Goal: Task Accomplishment & Management: Use online tool/utility

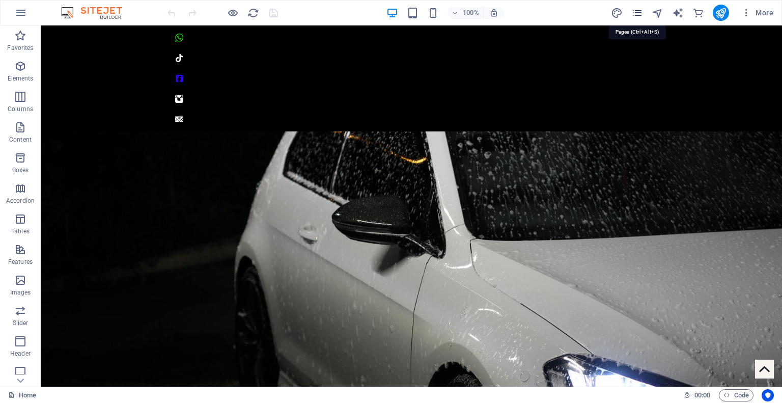
click at [633, 7] on icon "pages" at bounding box center [637, 13] width 12 height 12
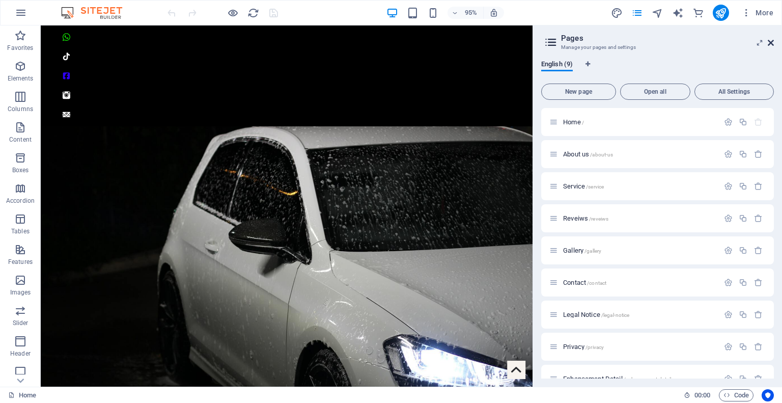
click at [769, 39] on icon at bounding box center [771, 43] width 6 height 8
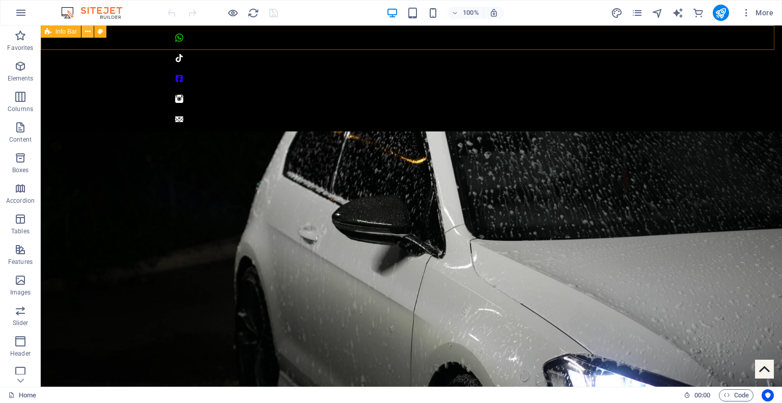
click at [86, 27] on icon at bounding box center [88, 31] width 6 height 11
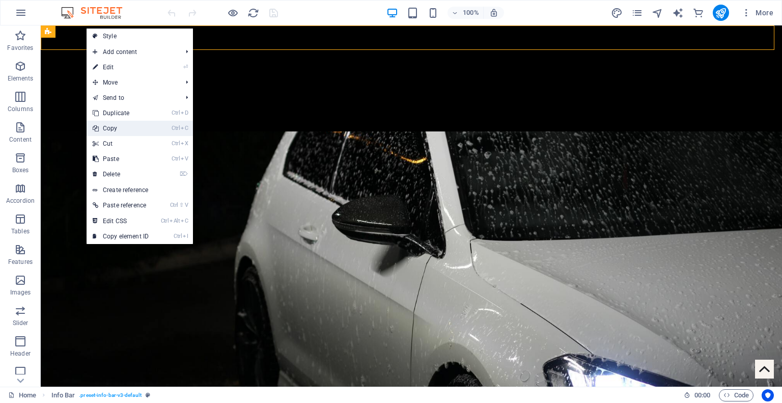
click at [112, 122] on link "Ctrl C Copy" at bounding box center [121, 128] width 68 height 15
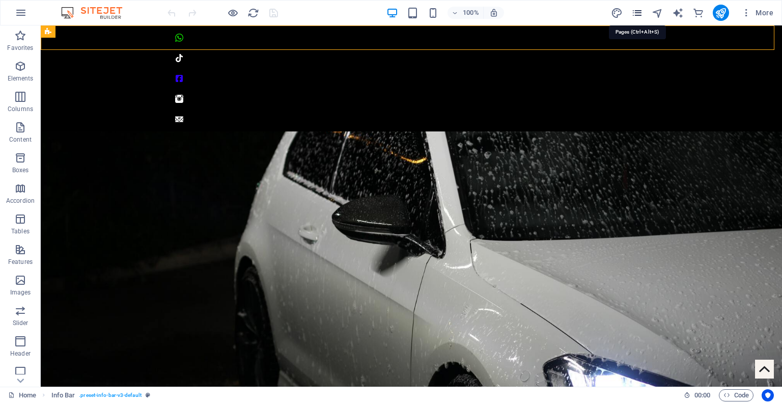
click at [636, 10] on icon "pages" at bounding box center [637, 13] width 12 height 12
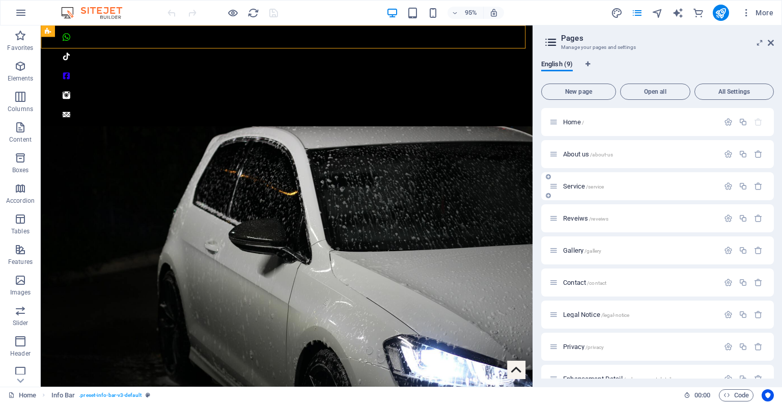
click at [577, 188] on span "Service /service" at bounding box center [583, 186] width 41 height 8
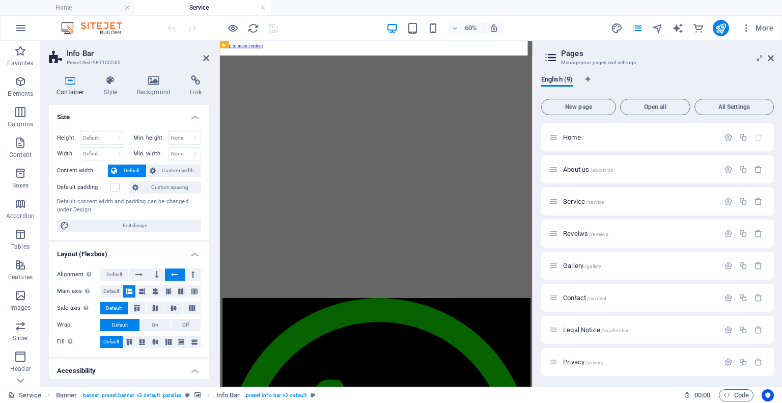
click at [59, 74] on div "Container Style Background Link Size Height Default px rem % vh vw Min. height …" at bounding box center [129, 226] width 177 height 319
click at [110, 101] on div "Container Style Background Link Size Height Default px rem % vh vw Min. height …" at bounding box center [129, 226] width 160 height 303
click at [109, 80] on icon at bounding box center [110, 80] width 29 height 10
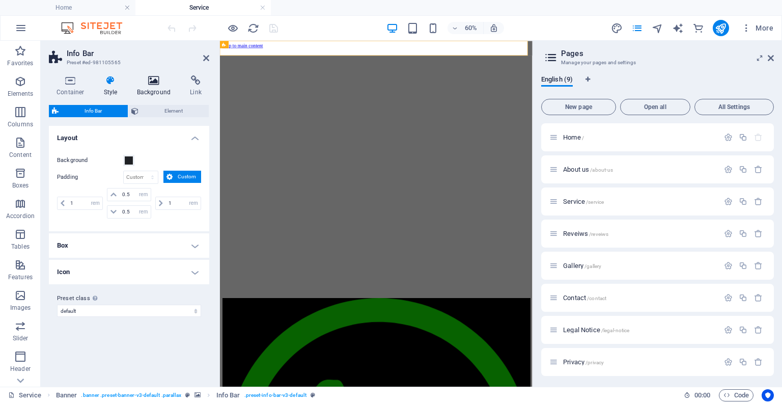
click at [133, 93] on h4 "Background" at bounding box center [155, 85] width 53 height 21
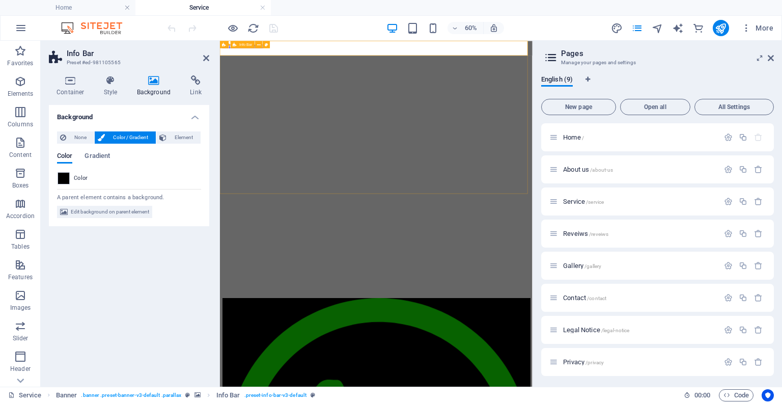
click at [772, 57] on icon at bounding box center [771, 58] width 6 height 8
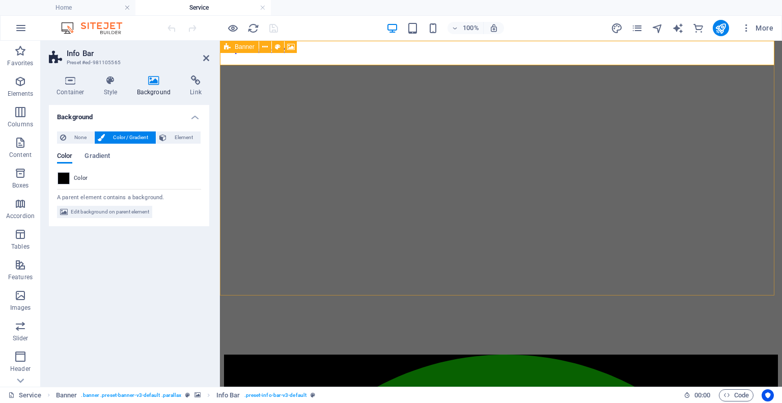
click at [232, 47] on div "Banner" at bounding box center [239, 47] width 39 height 12
select select "vh"
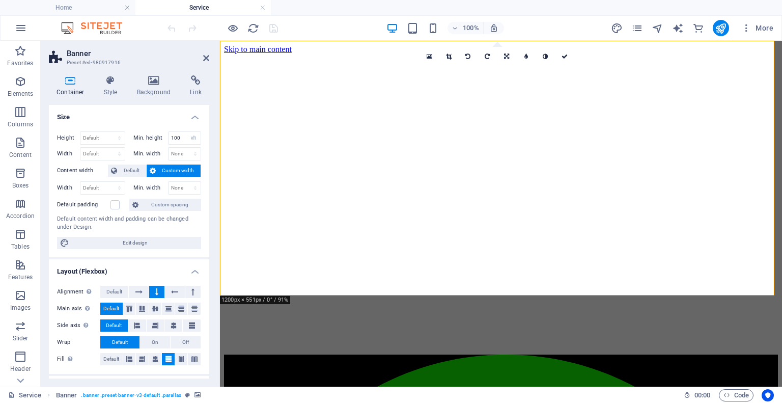
click at [151, 234] on div "Height Default px rem % vh vw Min. height 100 None px rem % vh vw Width Default…" at bounding box center [129, 190] width 160 height 134
click at [150, 241] on span "Edit design" at bounding box center [135, 243] width 126 height 12
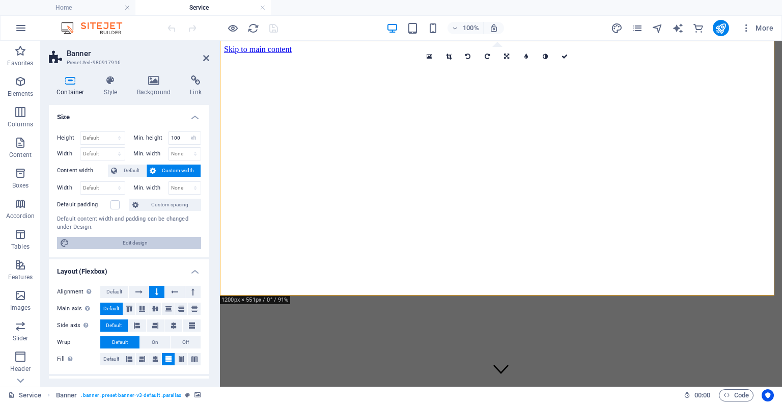
select select "ease-in-out"
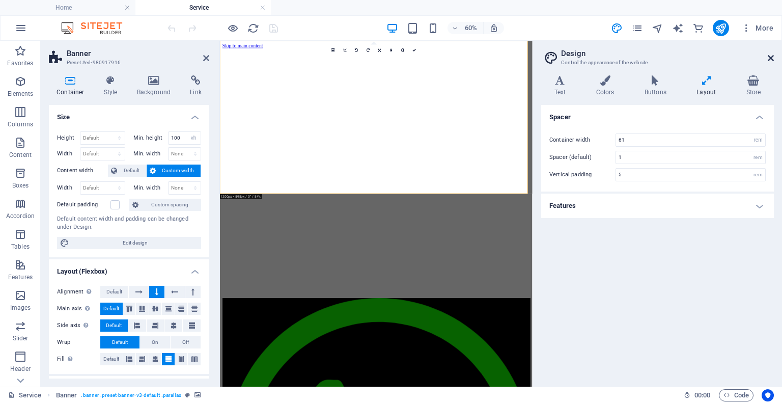
click at [769, 61] on icon at bounding box center [771, 58] width 6 height 8
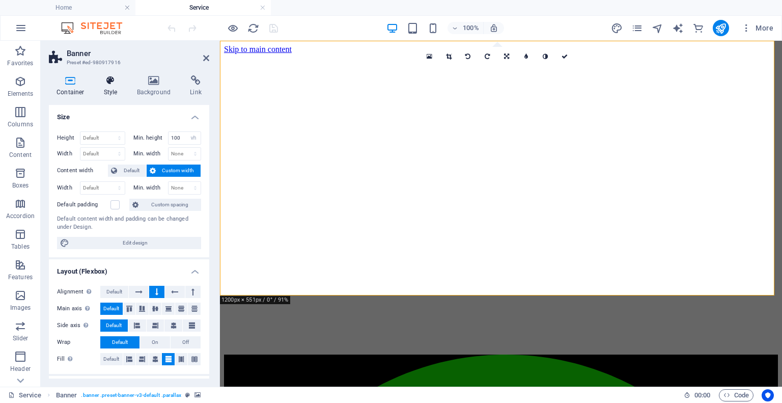
click at [109, 85] on icon at bounding box center [110, 80] width 29 height 10
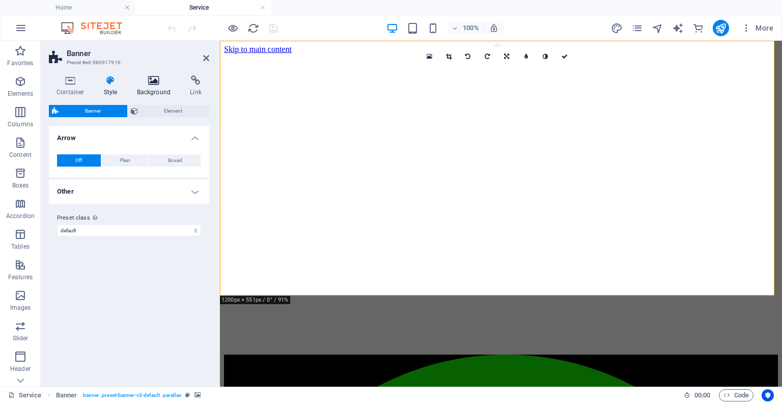
click at [149, 93] on h4 "Background" at bounding box center [155, 85] width 53 height 21
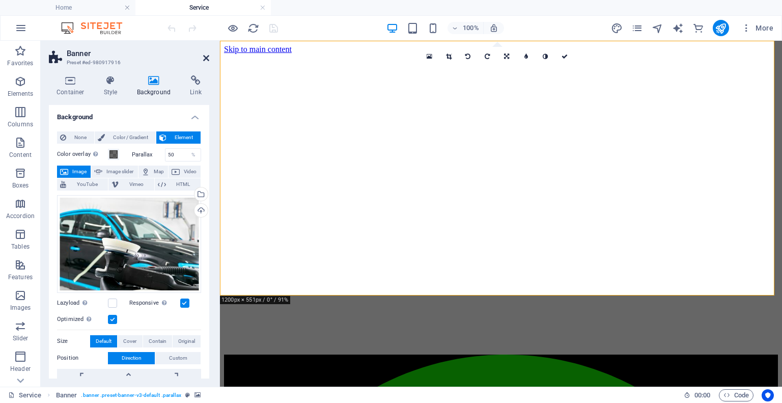
drag, startPoint x: 208, startPoint y: 57, endPoint x: 420, endPoint y: 17, distance: 214.9
click at [208, 57] on icon at bounding box center [206, 58] width 6 height 8
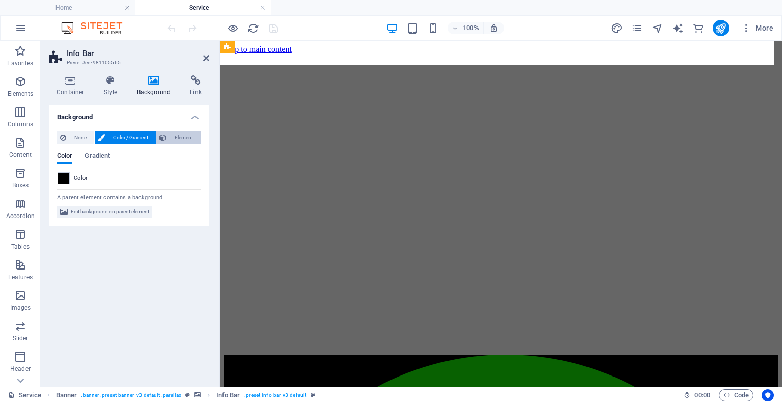
click at [190, 142] on span "Element" at bounding box center [184, 137] width 28 height 12
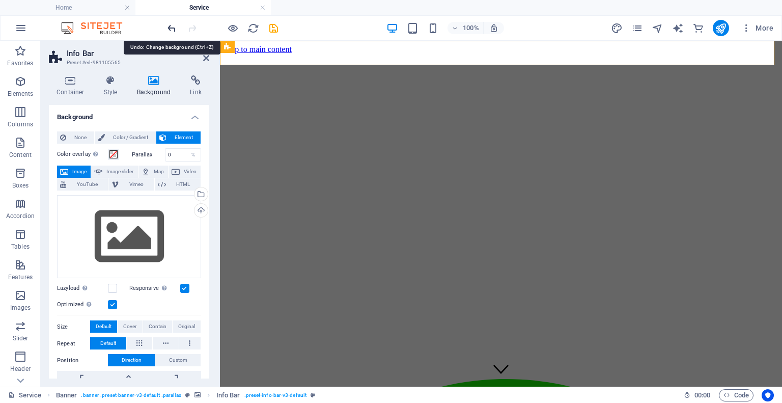
click at [170, 30] on icon "undo" at bounding box center [172, 28] width 12 height 12
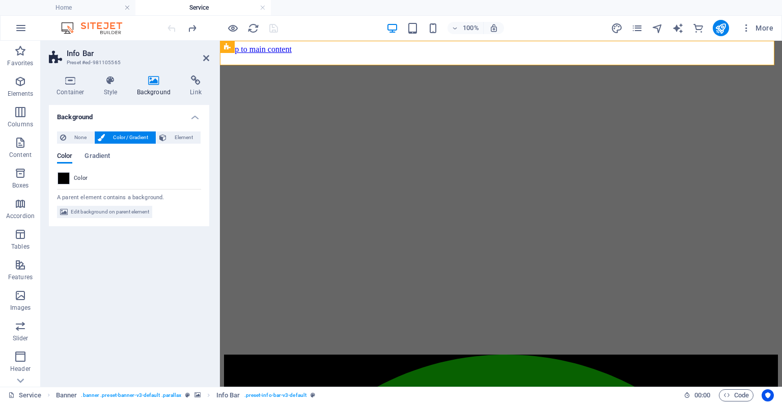
click at [65, 74] on div "Container Style Background Link Size Height Default px rem % vh vw Min. height …" at bounding box center [129, 226] width 177 height 319
click at [65, 77] on icon at bounding box center [70, 80] width 43 height 10
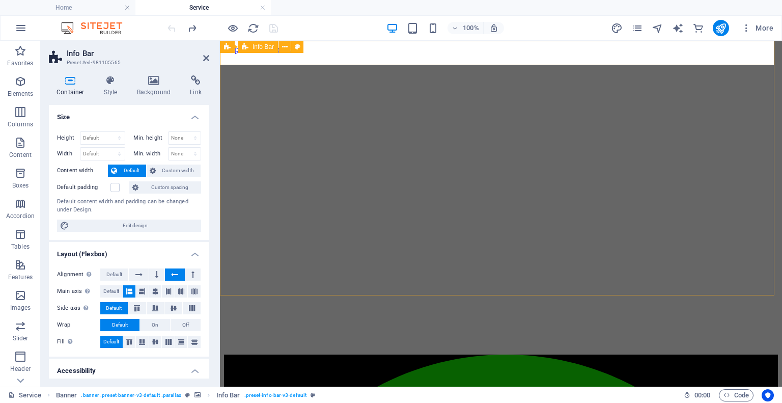
click at [111, 91] on h4 "Style" at bounding box center [112, 85] width 33 height 21
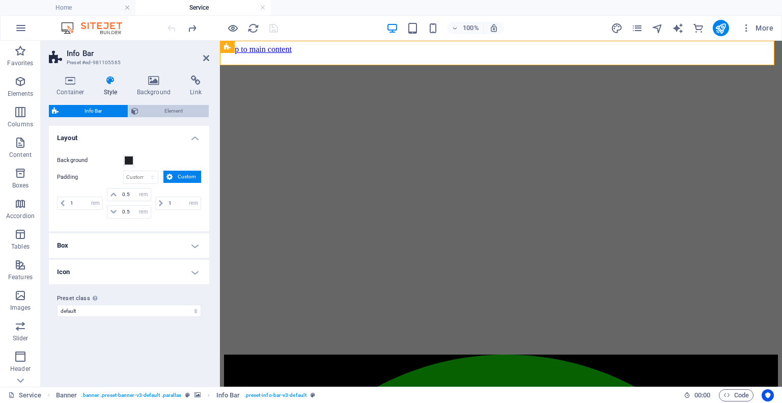
click at [168, 110] on span "Element" at bounding box center [174, 111] width 64 height 12
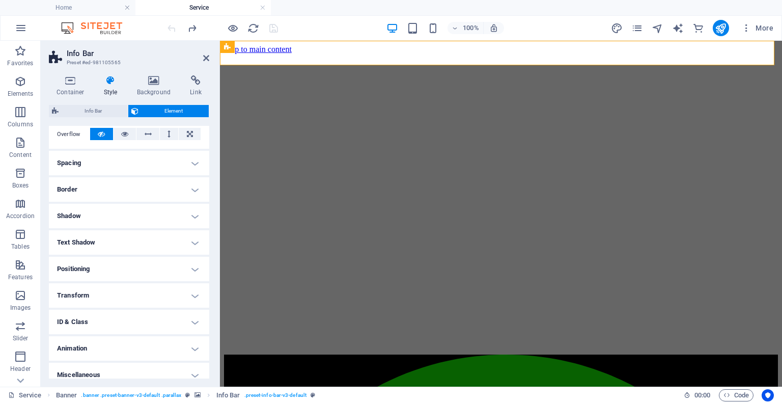
scroll to position [177, 0]
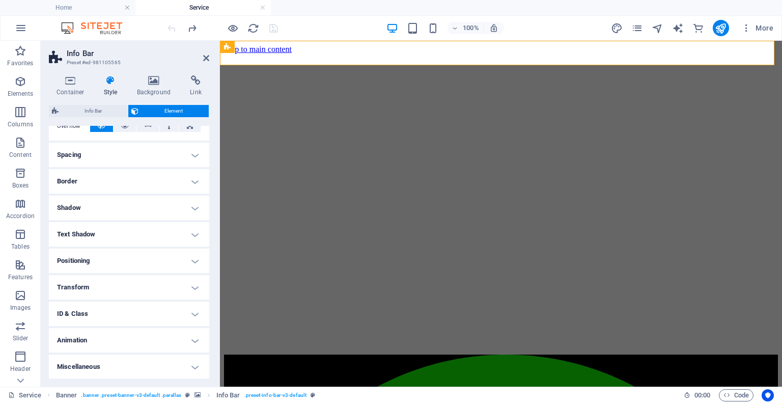
click at [108, 259] on h4 "Positioning" at bounding box center [129, 260] width 160 height 24
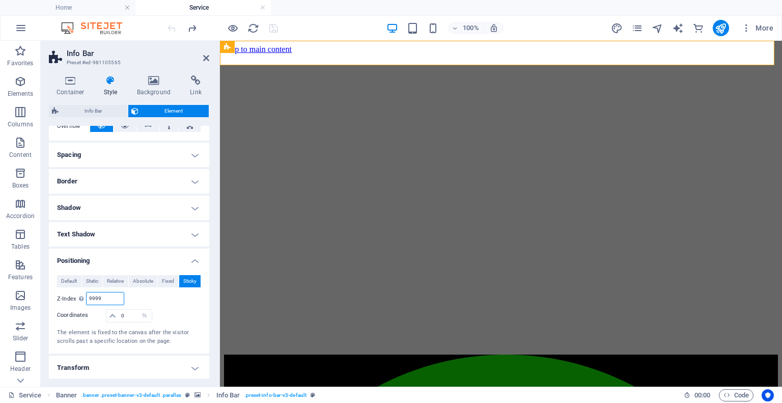
click at [110, 296] on input "9999" at bounding box center [105, 298] width 37 height 12
click at [207, 59] on icon at bounding box center [206, 58] width 6 height 8
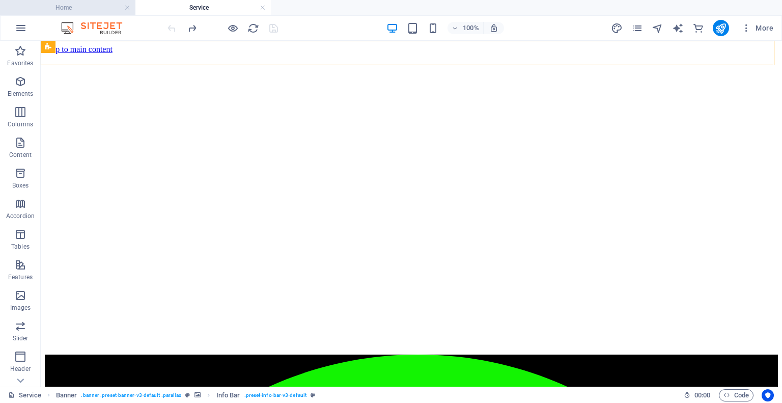
click at [92, 13] on h4 "Home" at bounding box center [67, 7] width 135 height 11
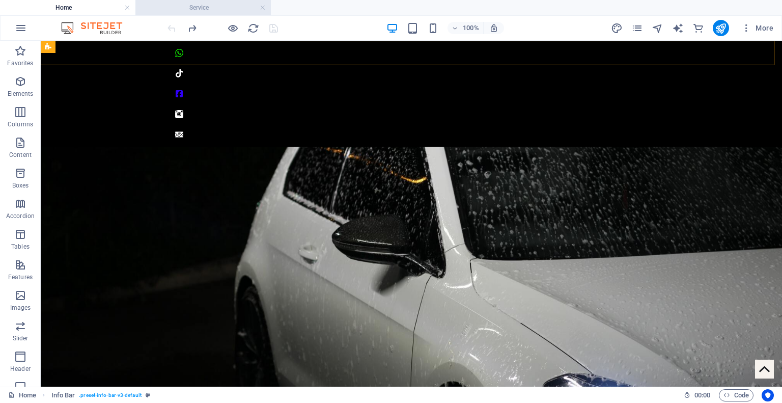
click at [224, 6] on h4 "Service" at bounding box center [202, 7] width 135 height 11
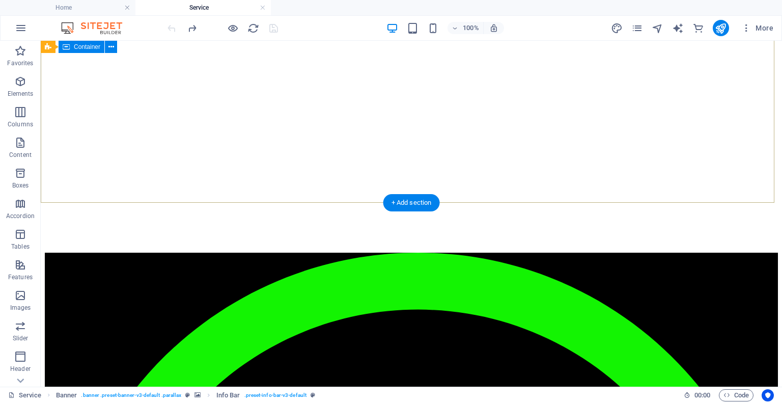
scroll to position [0, 0]
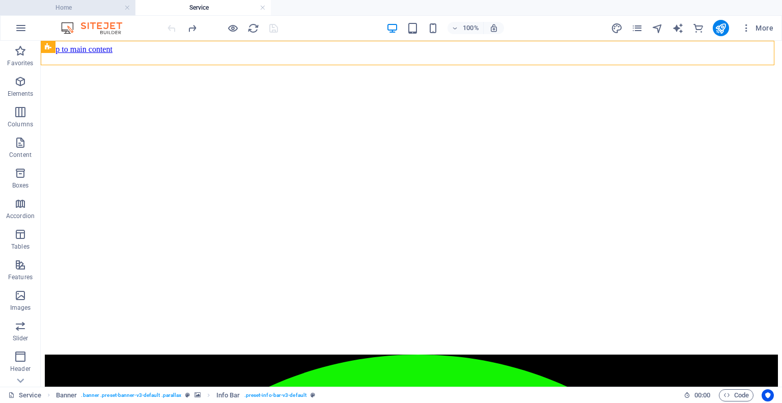
click at [97, 5] on h4 "Home" at bounding box center [67, 7] width 135 height 11
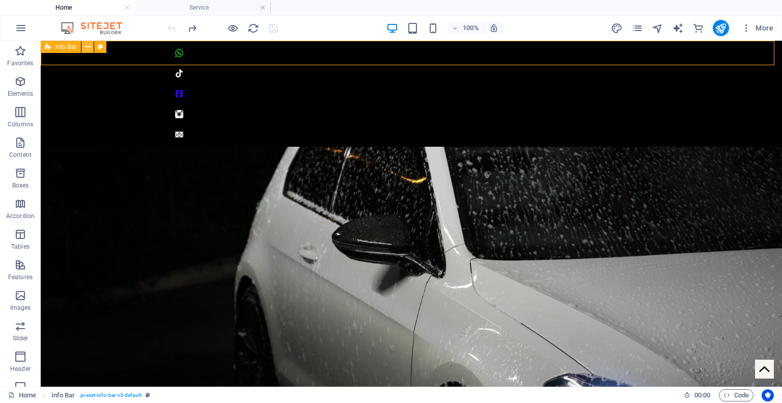
click at [84, 47] on button at bounding box center [87, 47] width 12 height 12
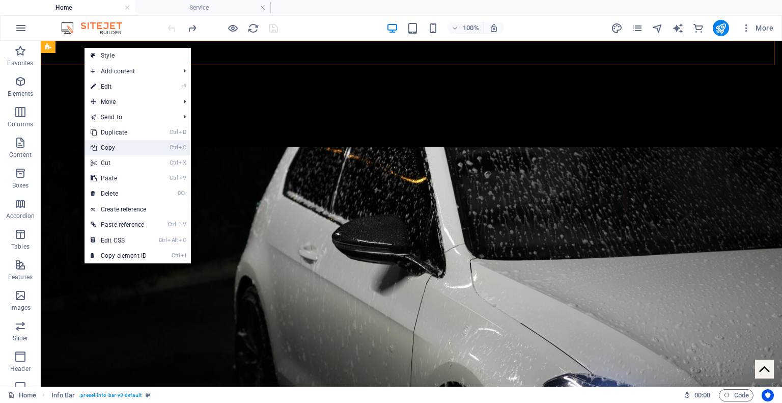
click at [124, 147] on link "Ctrl C Copy" at bounding box center [119, 147] width 68 height 15
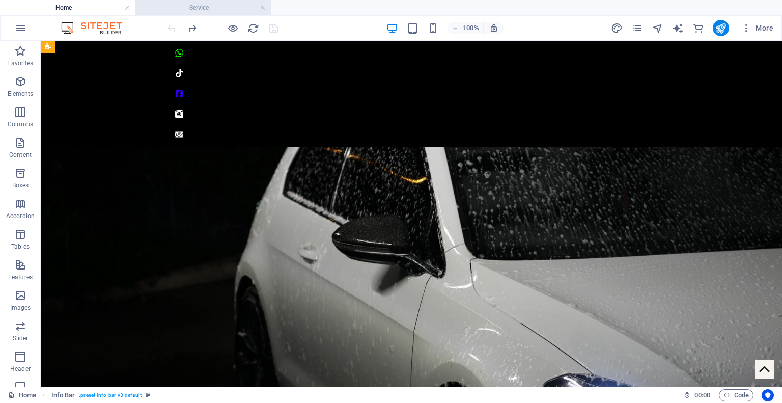
click at [179, 4] on h4 "Service" at bounding box center [202, 7] width 135 height 11
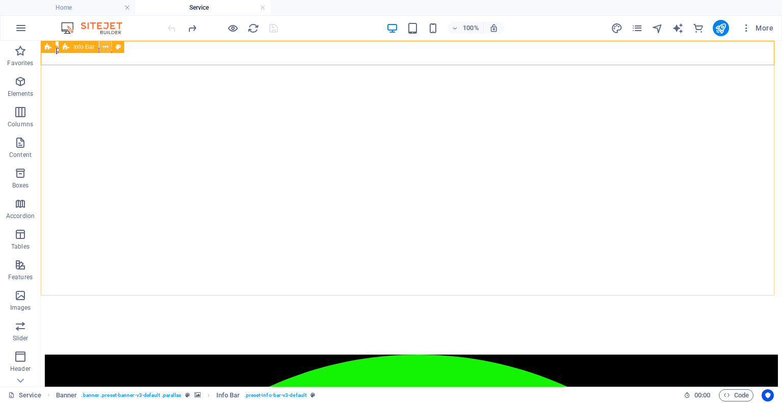
click at [104, 45] on icon at bounding box center [106, 47] width 6 height 11
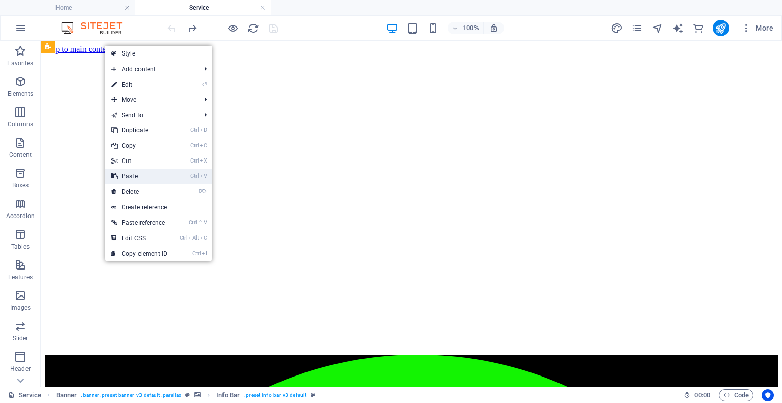
click at [135, 179] on link "Ctrl V Paste" at bounding box center [139, 176] width 68 height 15
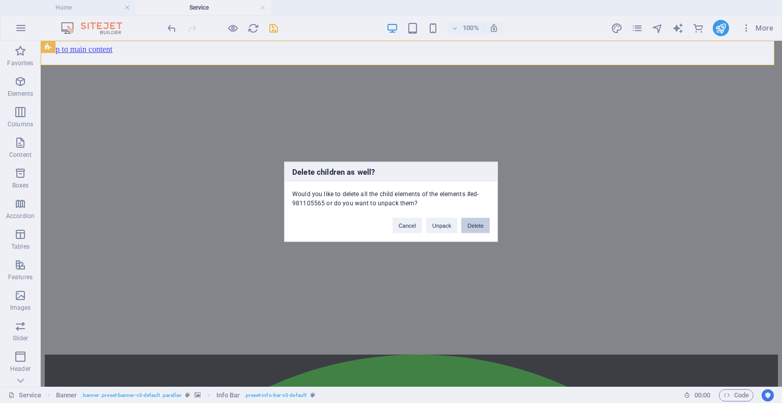
click at [483, 227] on button "Delete" at bounding box center [475, 224] width 29 height 15
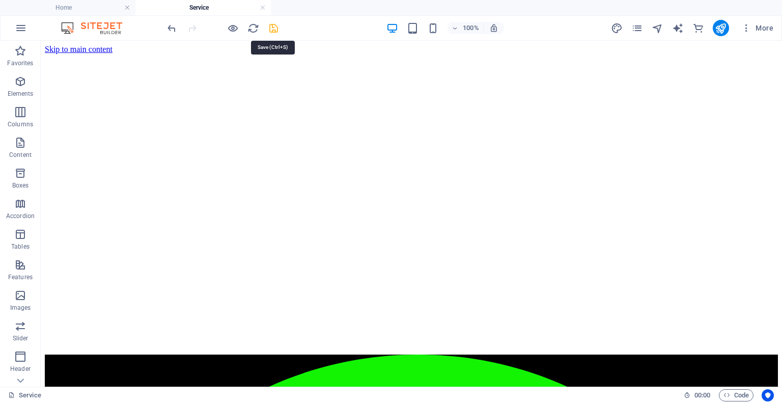
click at [273, 30] on icon "save" at bounding box center [274, 28] width 12 height 12
